Goal: Information Seeking & Learning: Learn about a topic

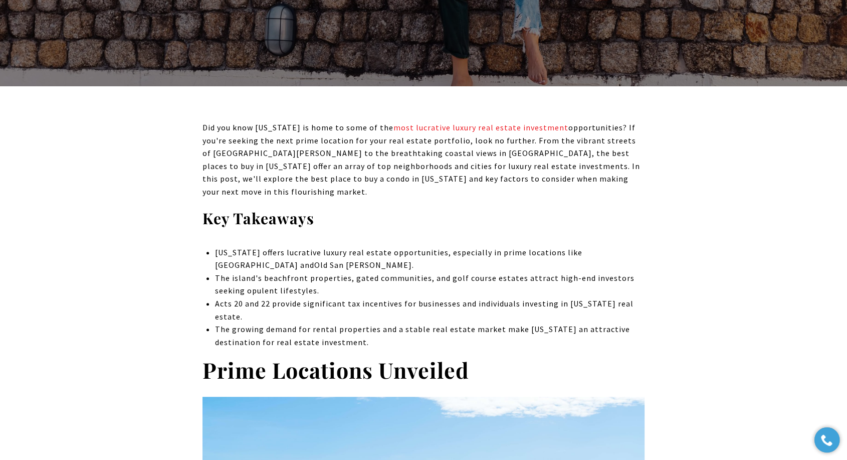
scroll to position [334, 0]
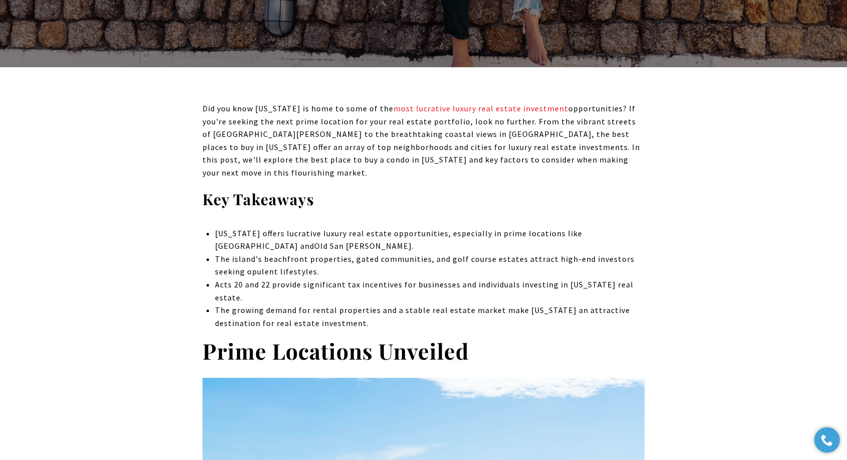
click at [575, 190] on h3 "Key Takeaways" at bounding box center [423, 199] width 442 height 20
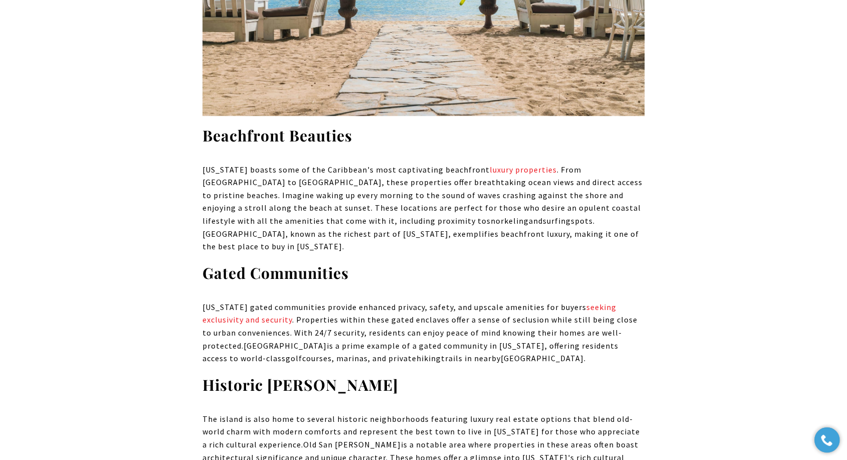
scroll to position [946, 0]
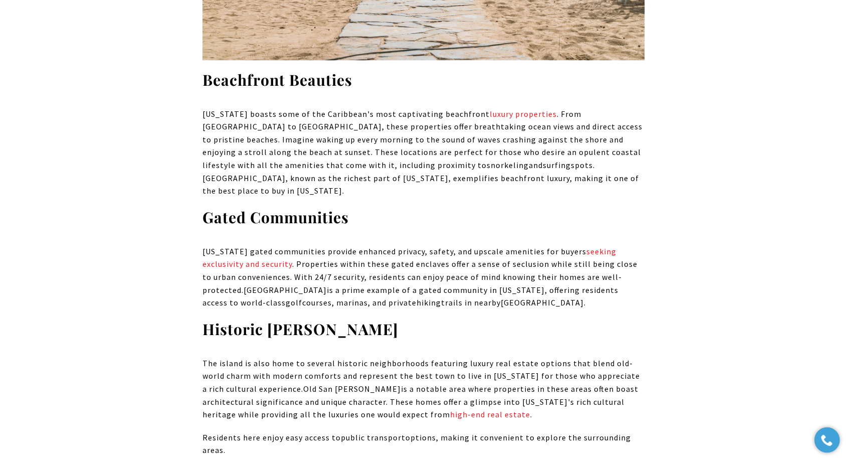
drag, startPoint x: 598, startPoint y: 172, endPoint x: 597, endPoint y: 181, distance: 9.5
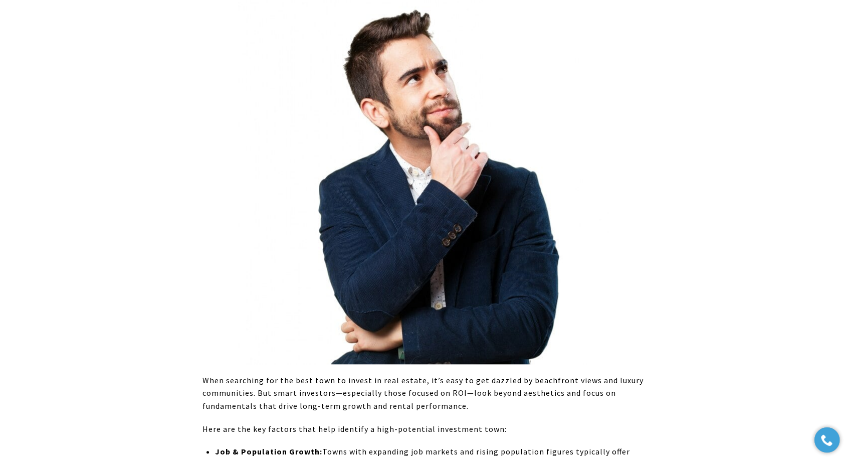
scroll to position [4621, 0]
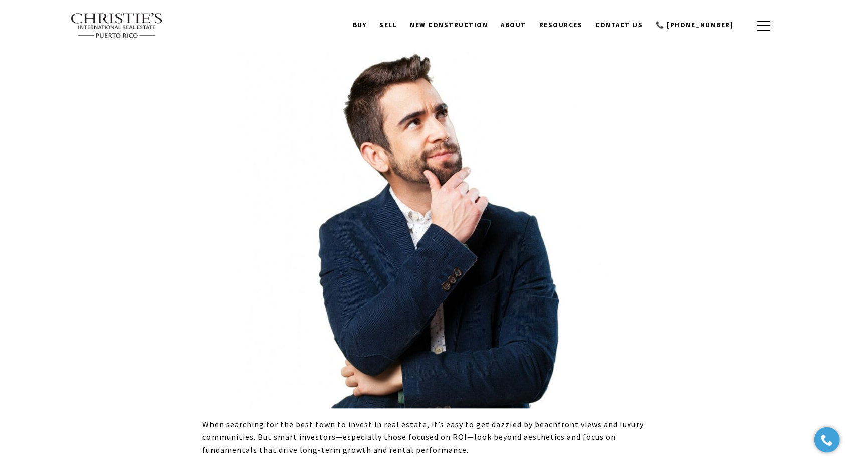
click at [803, 172] on div "Did you know [US_STATE] is home to some of the most lucrative luxury real estat…" at bounding box center [423, 116] width 847 height 8675
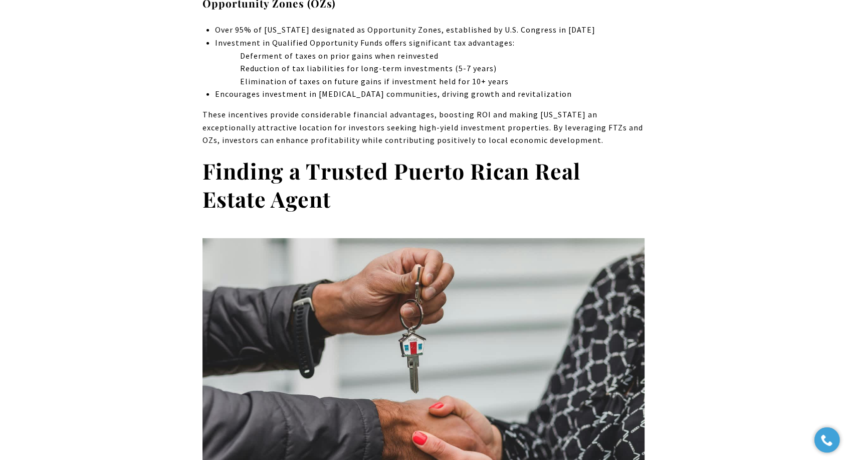
scroll to position [6682, 0]
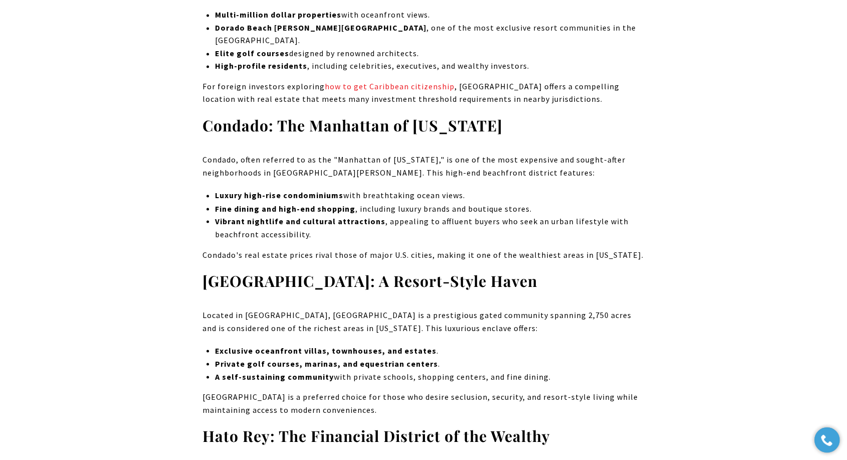
scroll to position [0, 0]
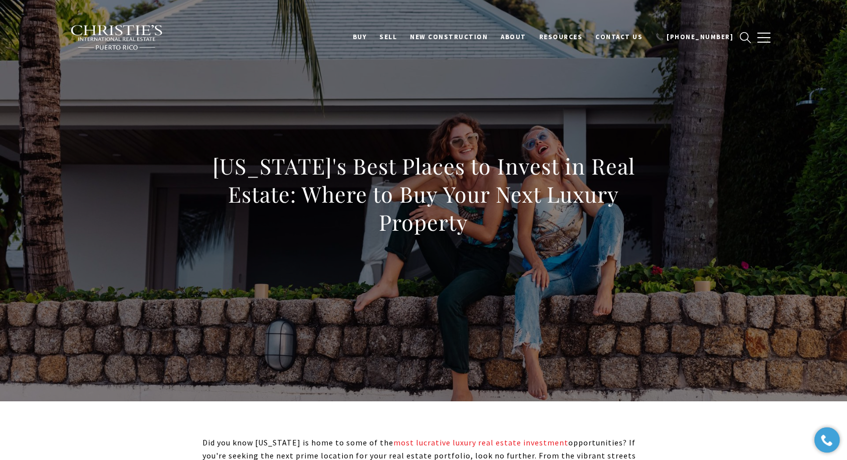
click at [413, 174] on h1 "[US_STATE]'s Best Places to Invest in Real Estate: Where to Buy Your Next Luxur…" at bounding box center [423, 194] width 442 height 84
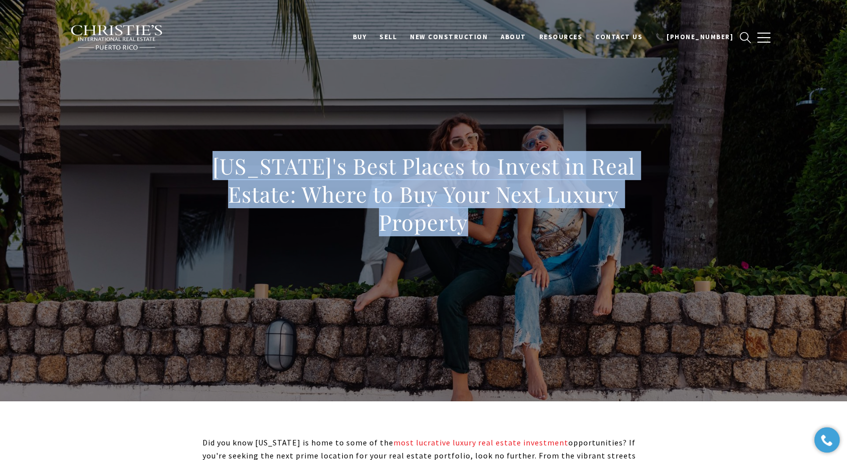
click at [413, 174] on h1 "[US_STATE]'s Best Places to Invest in Real Estate: Where to Buy Your Next Luxur…" at bounding box center [423, 194] width 442 height 84
copy body "[US_STATE]'s Best Places to Invest in Real Estate: Where to Buy Your Next Luxur…"
